Goal: Task Accomplishment & Management: Manage account settings

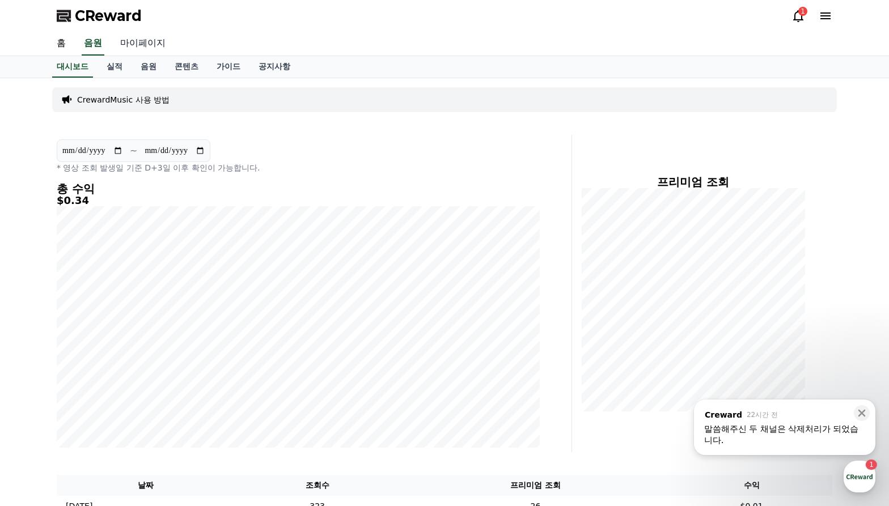
click at [147, 41] on link "마이페이지" at bounding box center [142, 44] width 63 height 24
select select "**********"
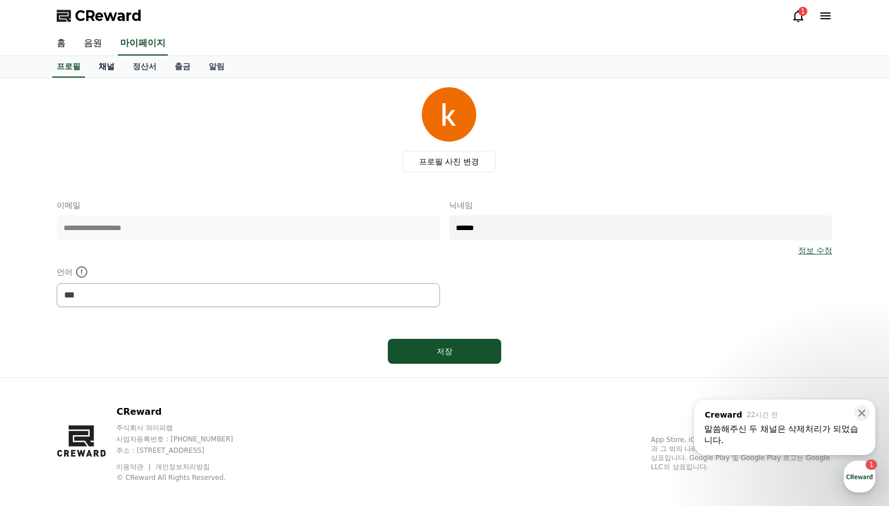
click at [118, 69] on link "채널" at bounding box center [107, 67] width 34 height 22
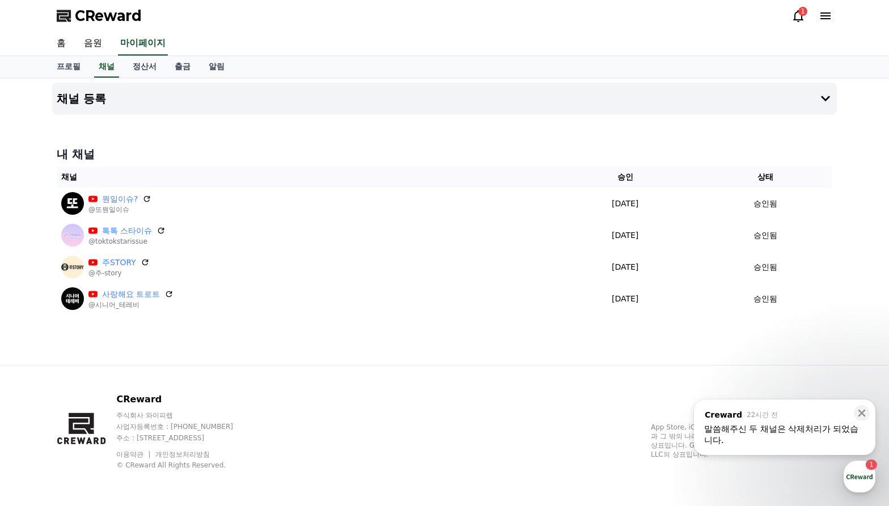
click at [766, 434] on div "말씀해주신 두 채널은 삭제처리가 되었습니다." at bounding box center [784, 434] width 161 height 23
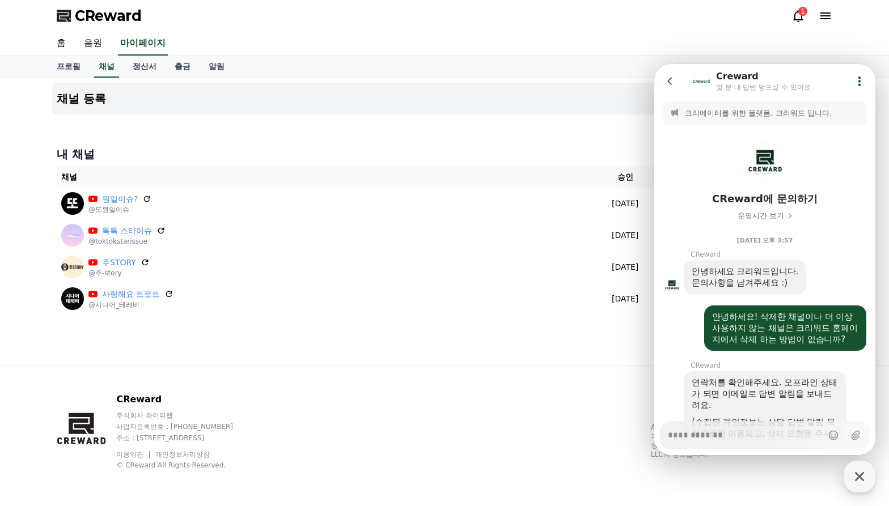
scroll to position [453, 0]
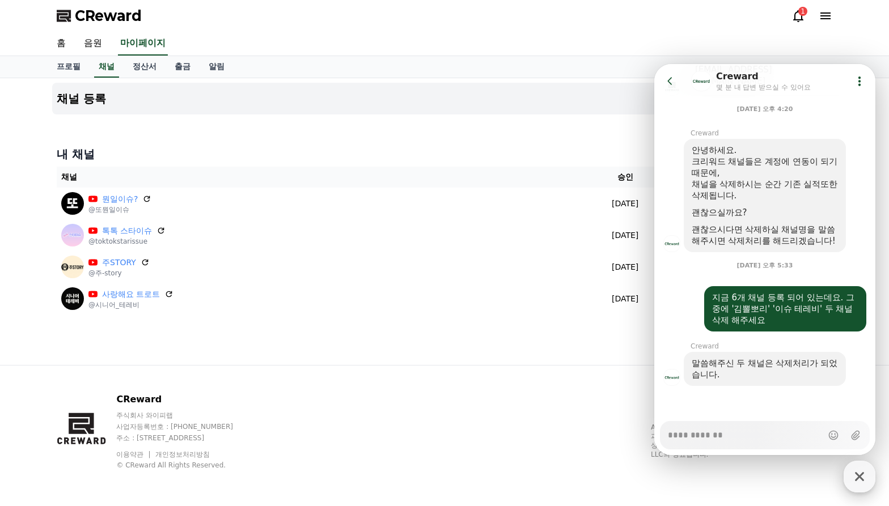
click at [861, 480] on icon "button" at bounding box center [859, 476] width 20 height 20
type textarea "*"
